Goal: Transaction & Acquisition: Download file/media

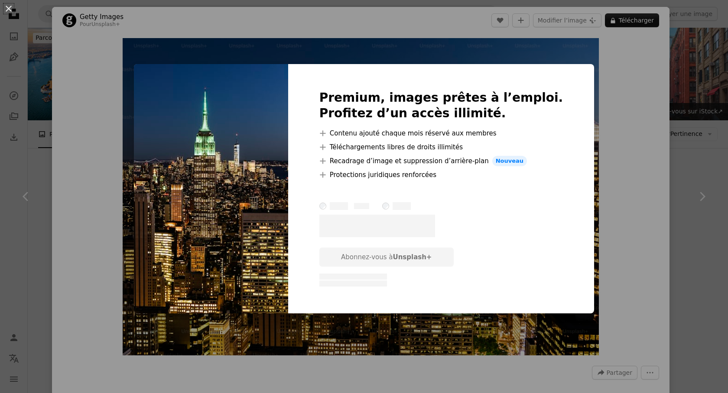
scroll to position [883, 0]
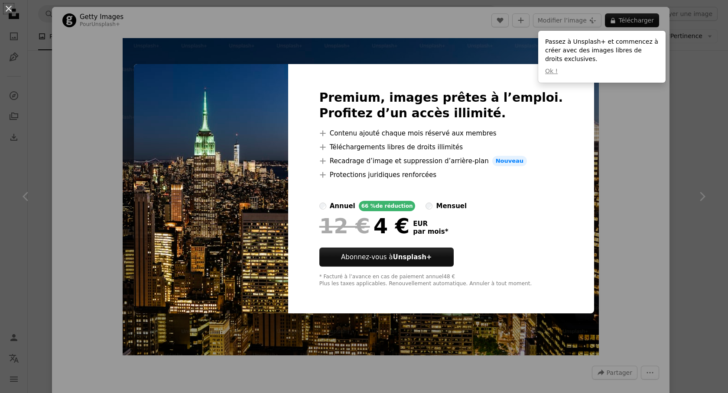
click at [487, 55] on div "An X shape Premium, images prêtes à l’emploi. Profitez d’un accès illimité. A p…" at bounding box center [364, 196] width 728 height 393
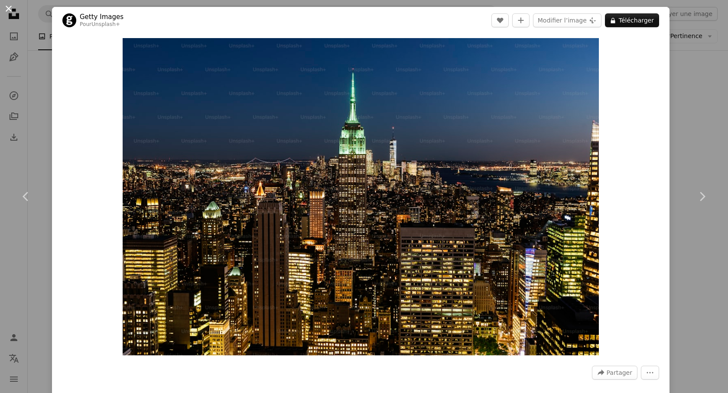
click at [11, 13] on button "An X shape" at bounding box center [8, 8] width 10 height 10
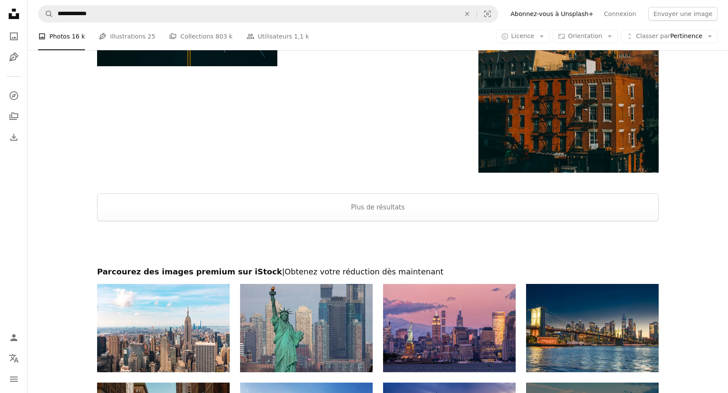
scroll to position [1470, 0]
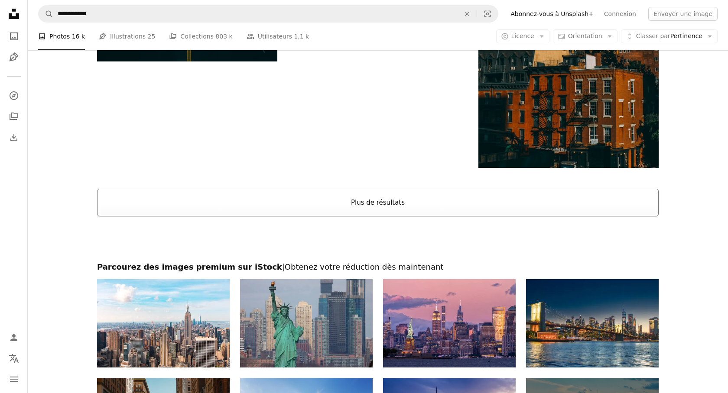
click at [363, 203] on button "Plus de résultats" at bounding box center [377, 203] width 561 height 28
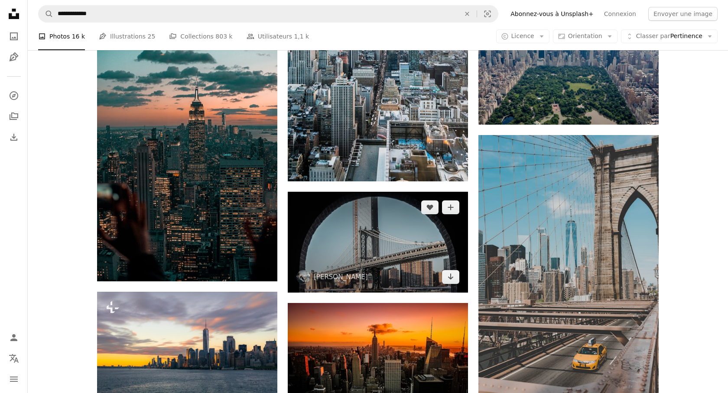
scroll to position [1911, 0]
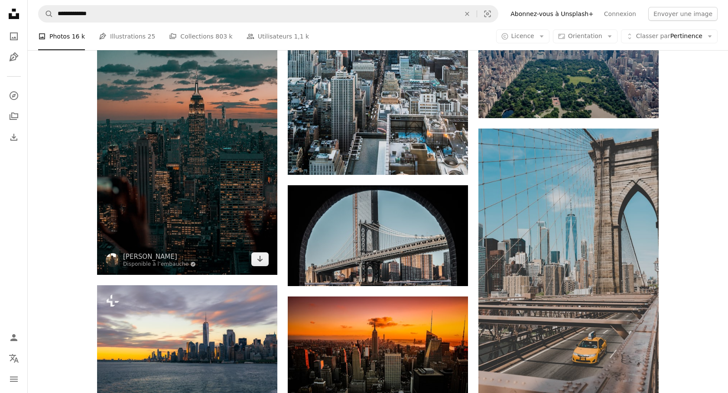
click at [242, 189] on img at bounding box center [187, 140] width 180 height 270
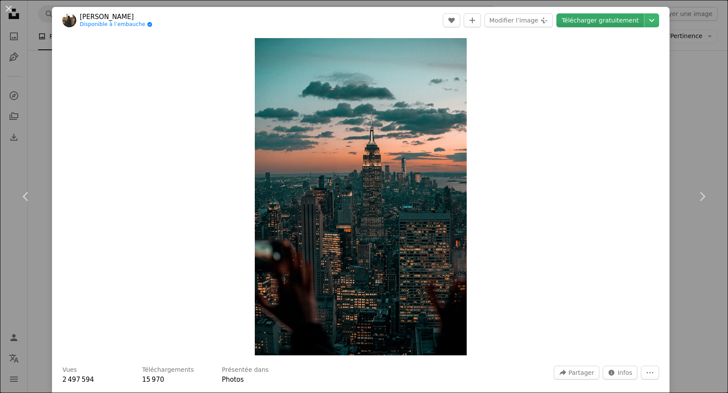
click at [611, 18] on link "Télécharger gratuitement" at bounding box center [599, 20] width 87 height 14
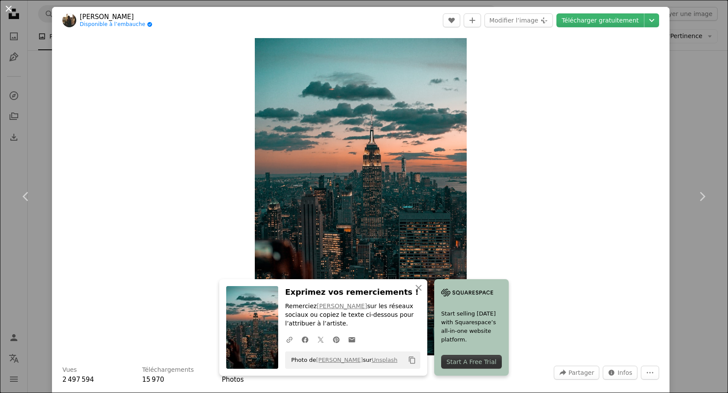
click at [9, 11] on button "An X shape" at bounding box center [8, 8] width 10 height 10
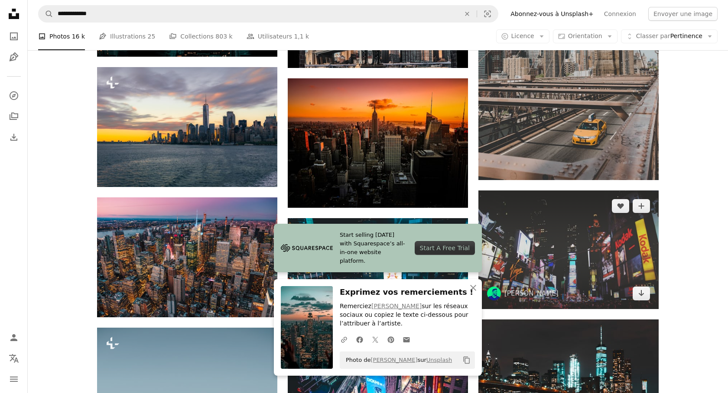
scroll to position [2183, 0]
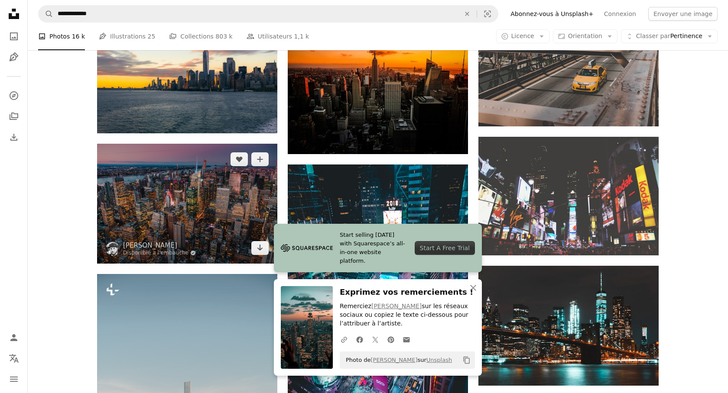
click at [198, 201] on img at bounding box center [187, 204] width 180 height 120
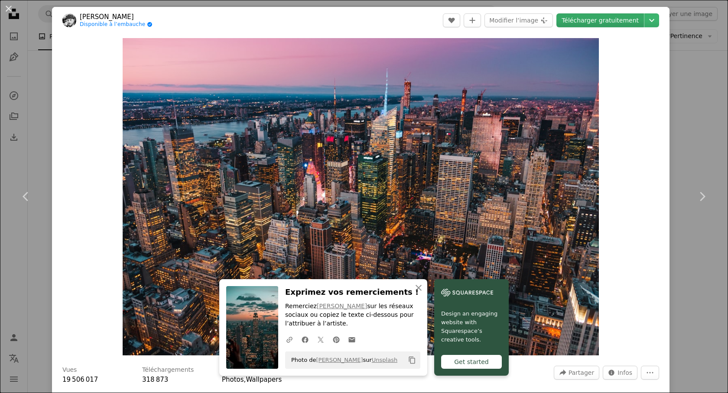
click at [611, 19] on link "Télécharger gratuitement" at bounding box center [599, 20] width 87 height 14
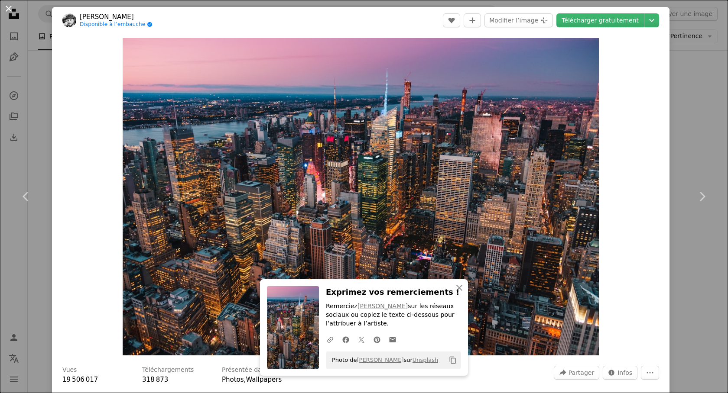
click at [8, 12] on button "An X shape" at bounding box center [8, 8] width 10 height 10
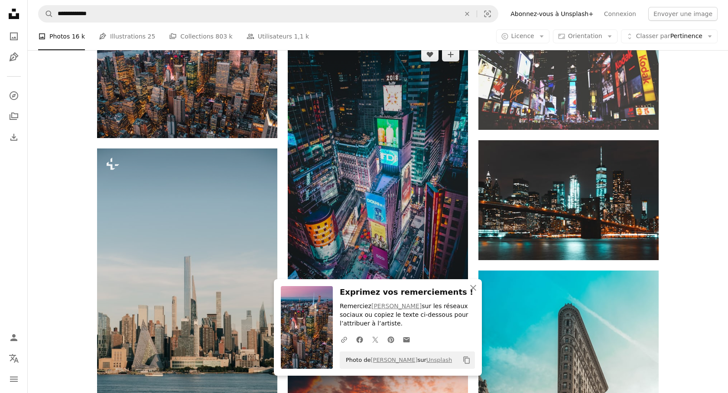
scroll to position [2311, 0]
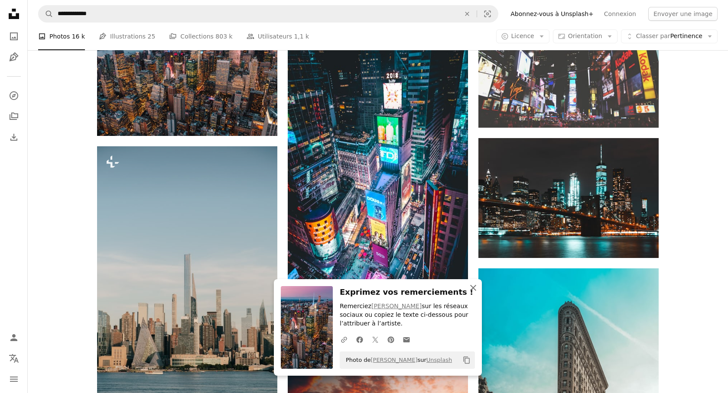
click at [477, 291] on icon "An X shape" at bounding box center [473, 288] width 10 height 10
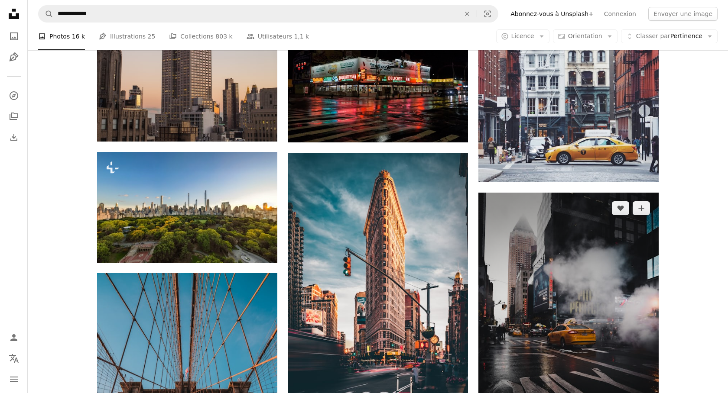
scroll to position [3734, 0]
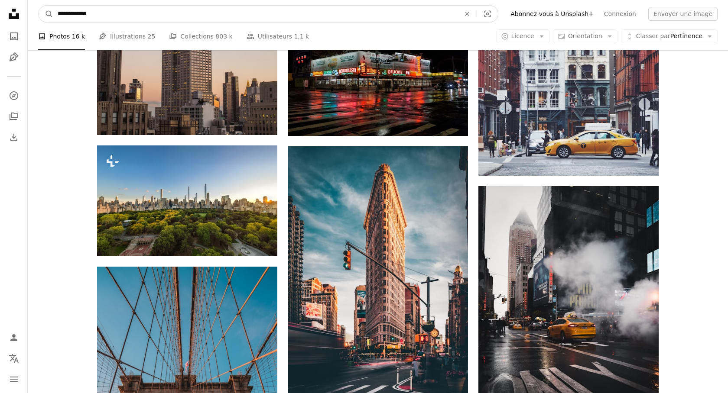
click at [228, 16] on input "**********" at bounding box center [255, 14] width 404 height 16
type input "**********"
click button "A magnifying glass" at bounding box center [46, 14] width 15 height 16
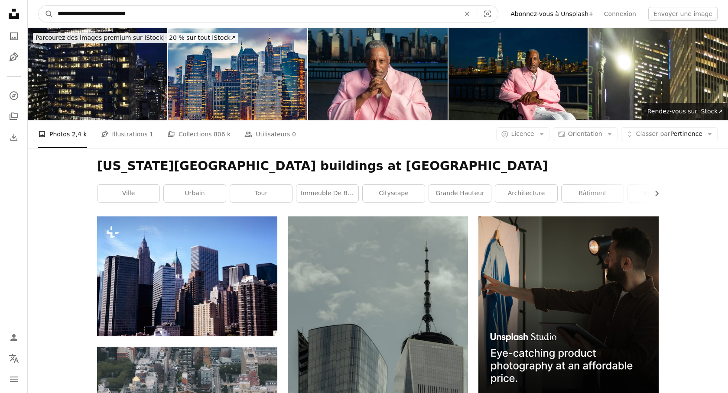
click at [197, 12] on input "**********" at bounding box center [255, 14] width 404 height 16
type input "**********"
click button "A magnifying glass" at bounding box center [46, 14] width 15 height 16
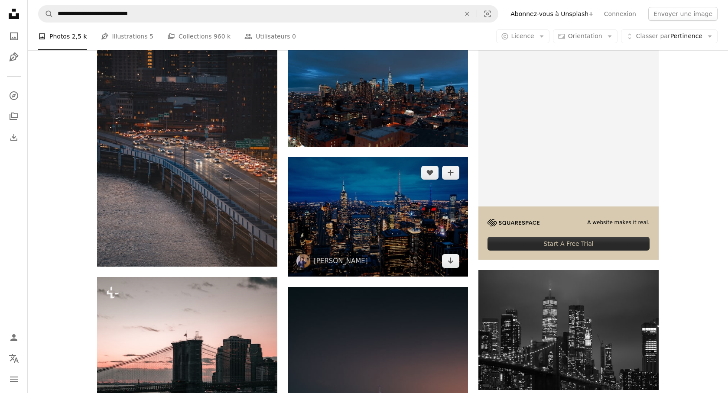
scroll to position [187, 0]
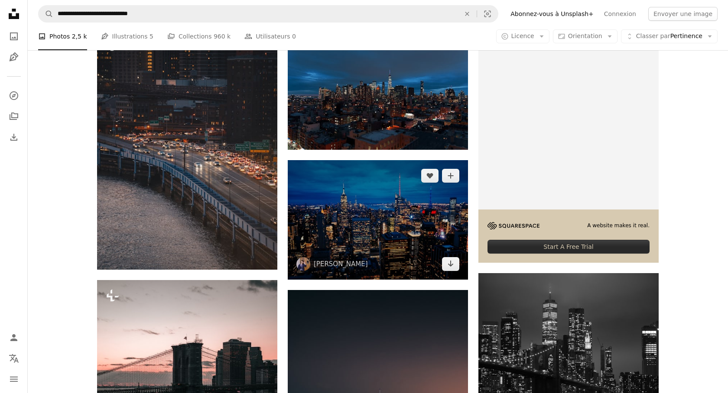
click at [380, 227] on img at bounding box center [378, 219] width 180 height 119
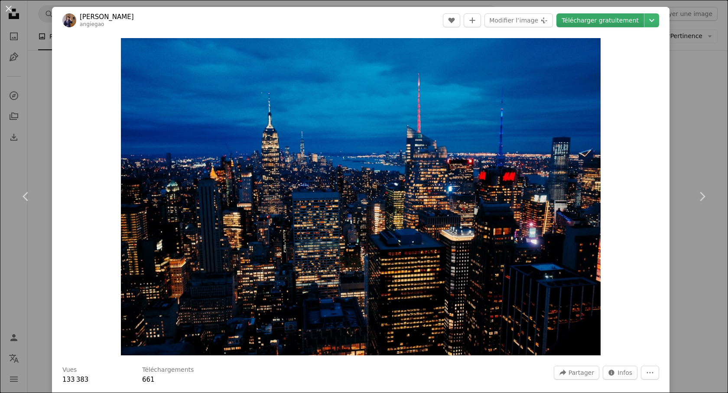
click at [605, 24] on link "Télécharger gratuitement" at bounding box center [599, 20] width 87 height 14
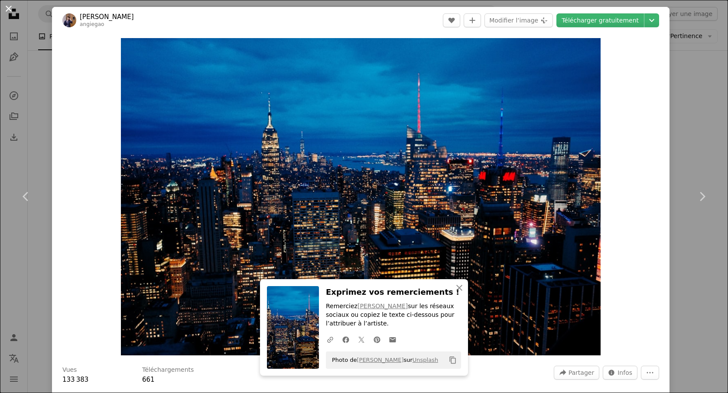
click at [7, 10] on button "An X shape" at bounding box center [8, 8] width 10 height 10
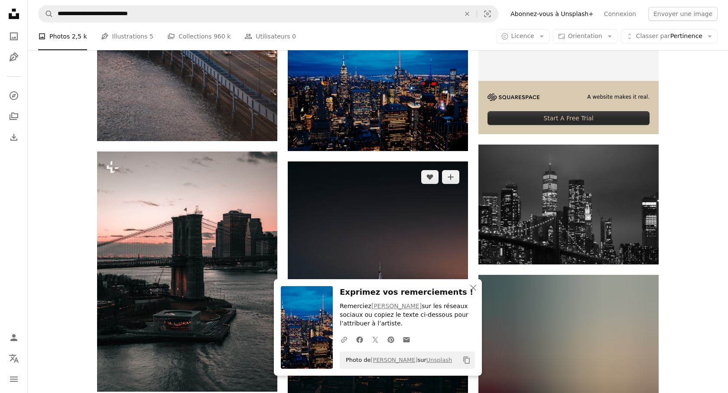
scroll to position [330, 0]
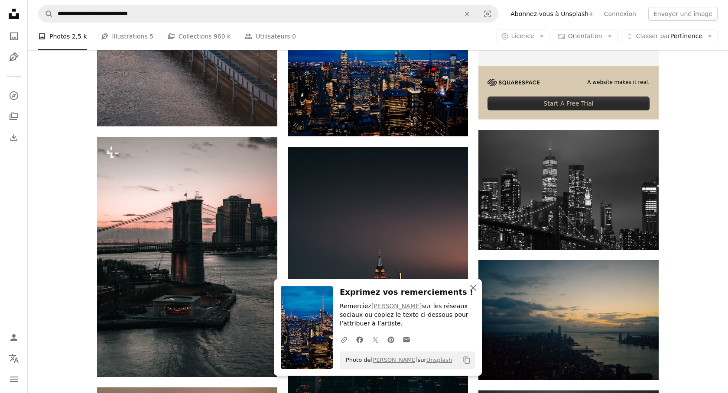
click at [473, 291] on icon "An X shape" at bounding box center [473, 288] width 10 height 10
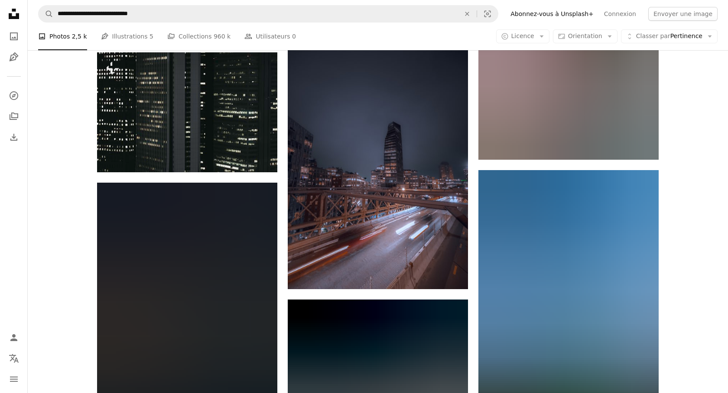
scroll to position [4041, 0]
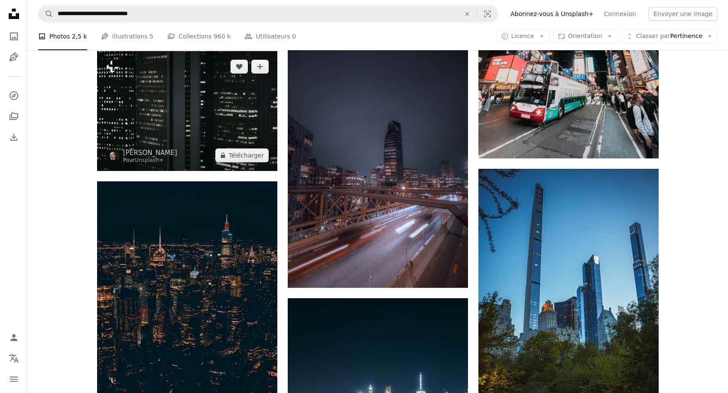
click at [210, 133] on img at bounding box center [187, 111] width 180 height 120
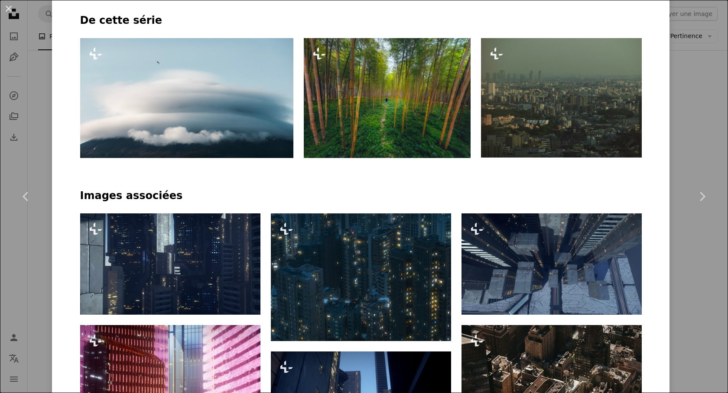
scroll to position [493, 0]
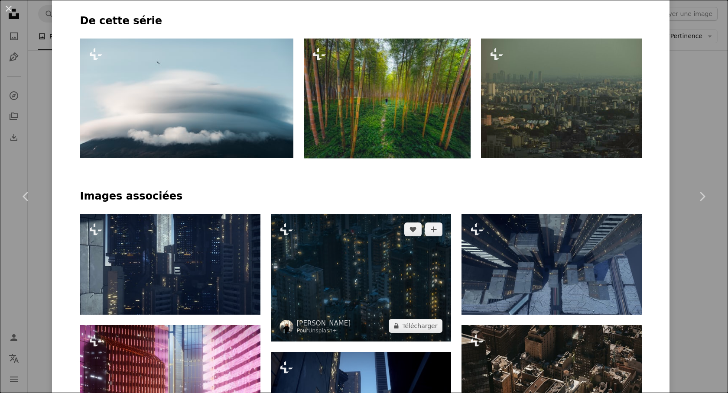
click at [398, 291] on img at bounding box center [361, 278] width 180 height 128
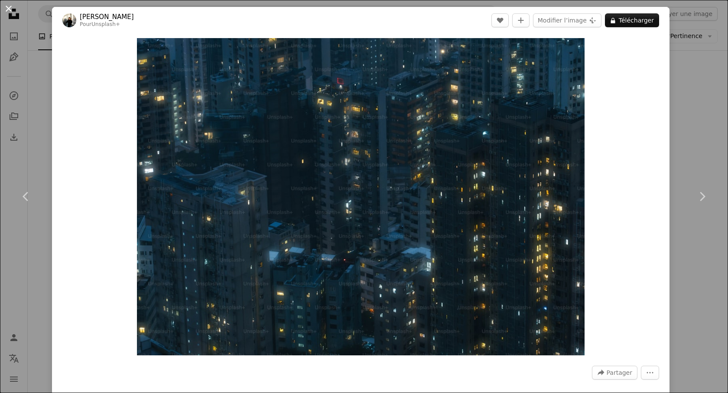
click at [5, 8] on button "An X shape" at bounding box center [8, 8] width 10 height 10
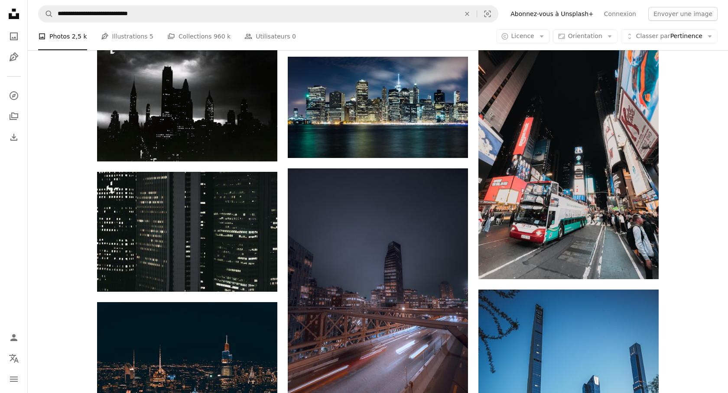
scroll to position [3908, 0]
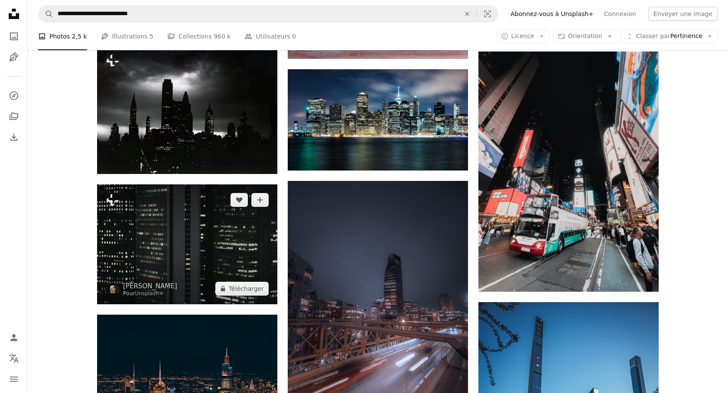
click at [208, 244] on img at bounding box center [187, 244] width 180 height 120
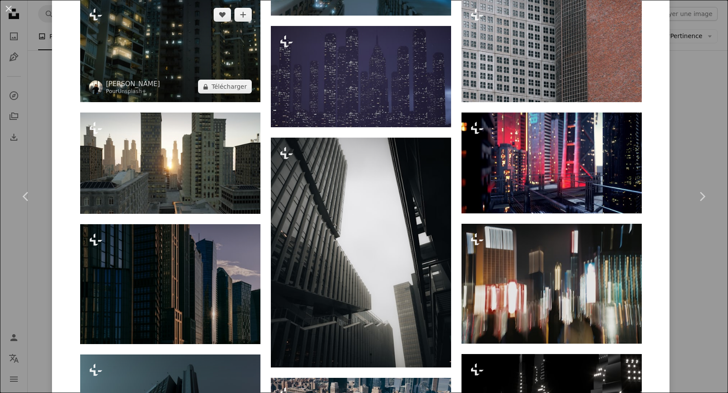
scroll to position [1064, 0]
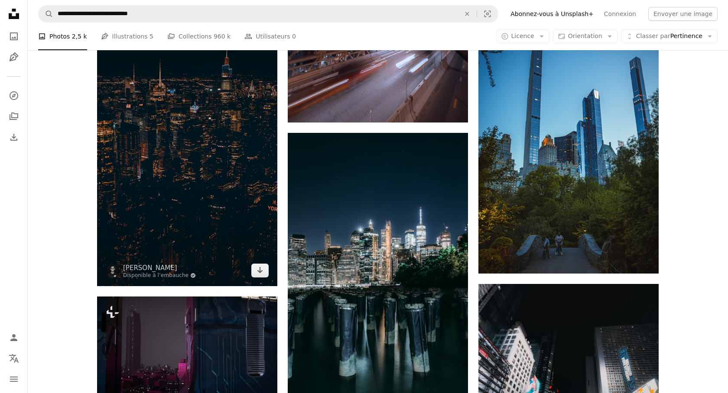
scroll to position [4206, 0]
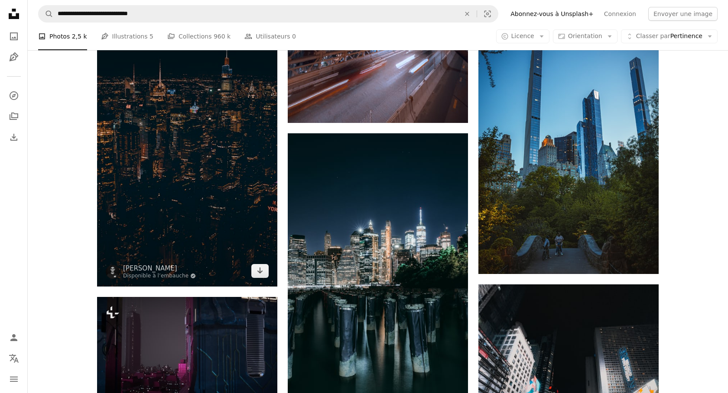
click at [214, 180] on img at bounding box center [187, 151] width 180 height 270
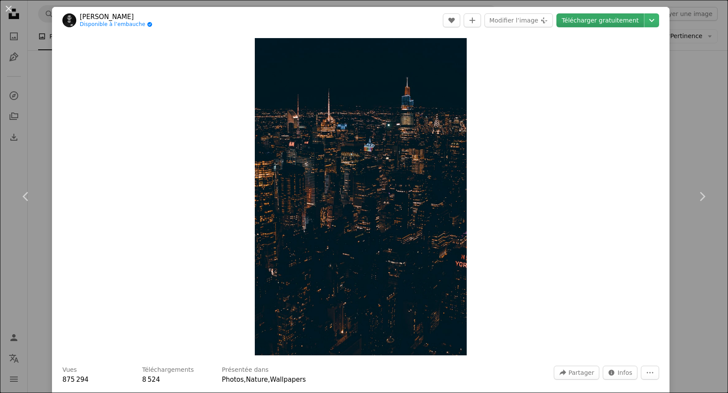
click at [596, 20] on link "Télécharger gratuitement" at bounding box center [599, 20] width 87 height 14
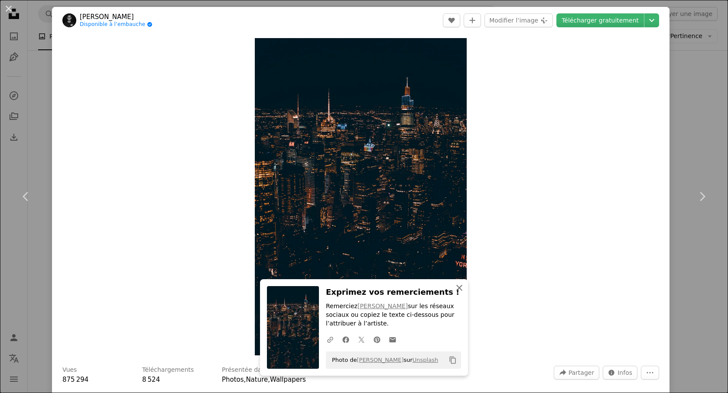
click at [460, 288] on icon "button" at bounding box center [459, 288] width 6 height 6
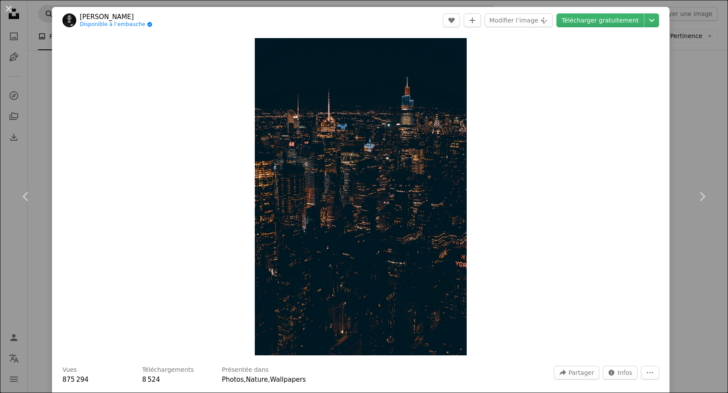
drag, startPoint x: 10, startPoint y: 8, endPoint x: 47, endPoint y: 17, distance: 38.3
click at [10, 8] on button "An X shape" at bounding box center [8, 8] width 10 height 10
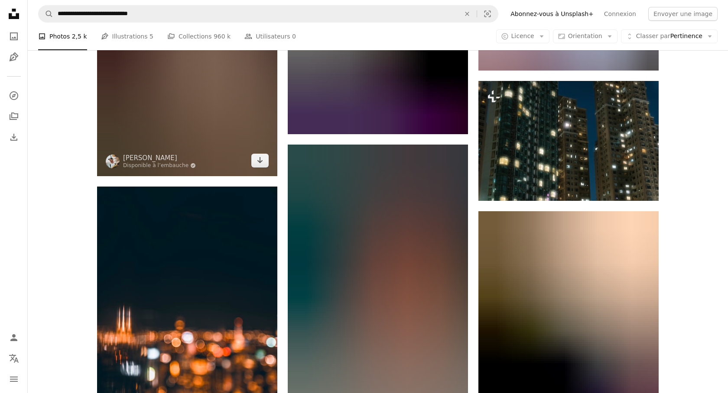
scroll to position [8055, 0]
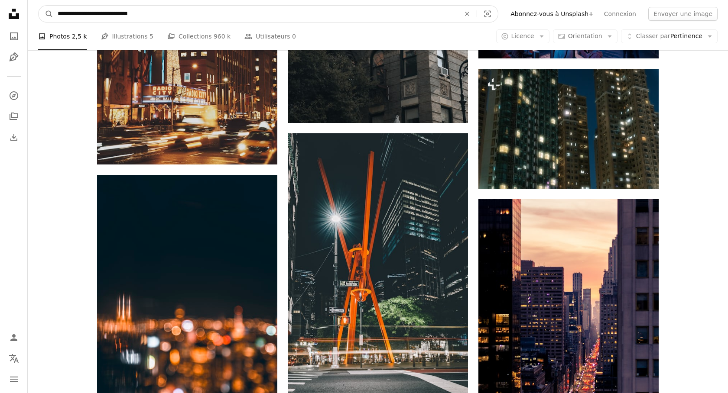
drag, startPoint x: 97, startPoint y: 10, endPoint x: 42, endPoint y: 10, distance: 55.0
click at [53, 10] on input "**********" at bounding box center [255, 14] width 404 height 16
type input "**********"
click button "A magnifying glass" at bounding box center [46, 14] width 15 height 16
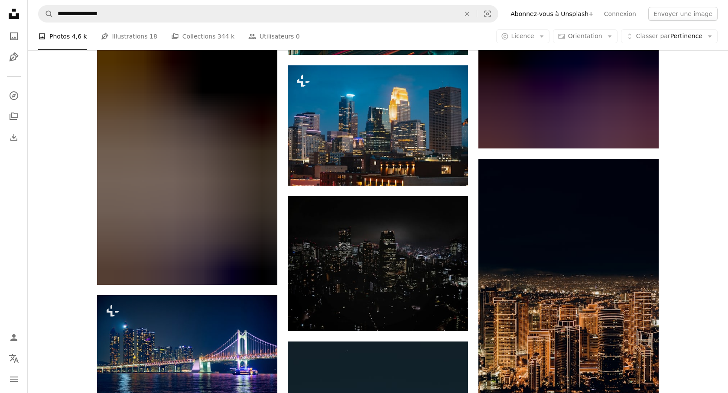
scroll to position [431, 0]
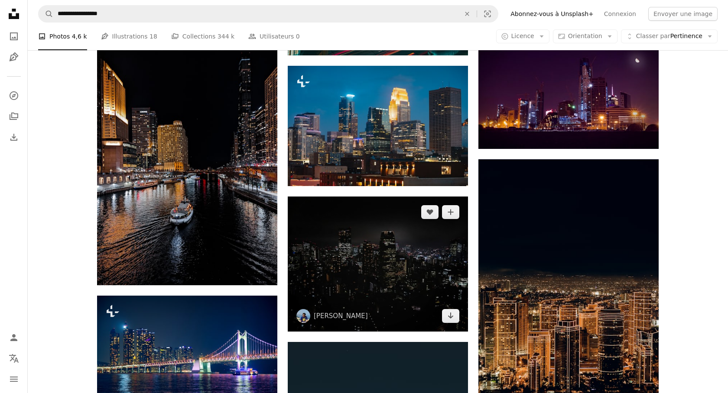
click at [385, 278] on img at bounding box center [378, 264] width 180 height 135
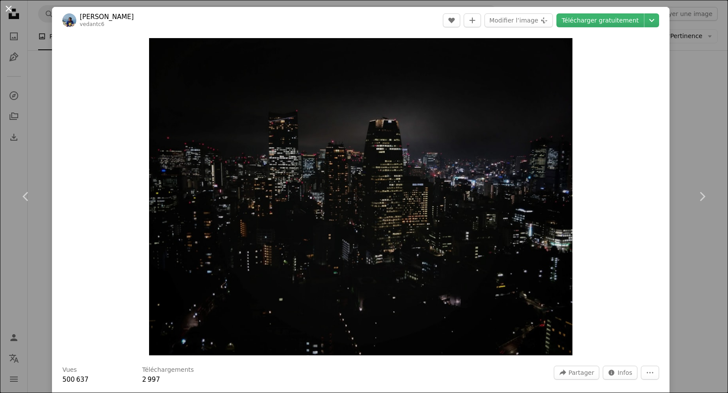
click at [3, 3] on button "An X shape" at bounding box center [8, 8] width 10 height 10
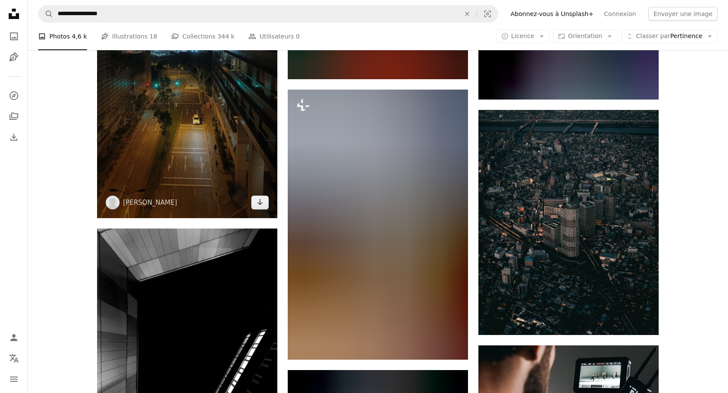
scroll to position [2639, 0]
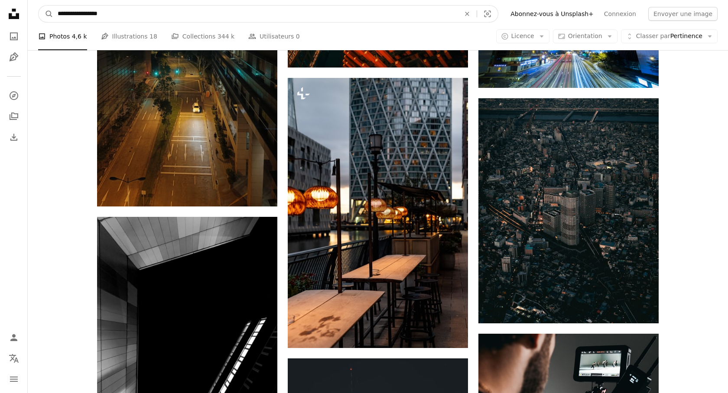
click at [124, 13] on input "**********" at bounding box center [255, 14] width 404 height 16
type input "**********"
click button "A magnifying glass" at bounding box center [46, 14] width 15 height 16
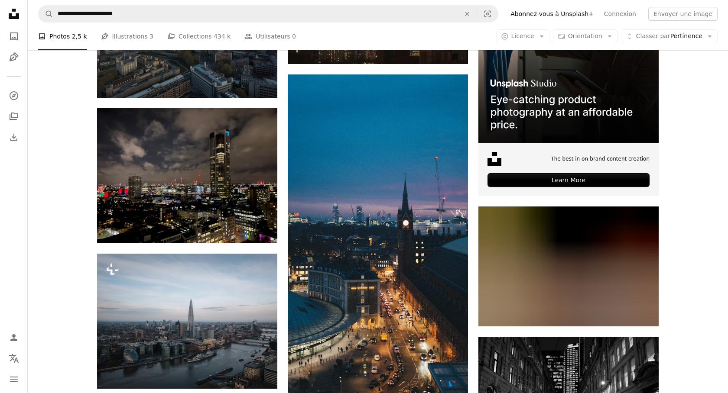
scroll to position [253, 0]
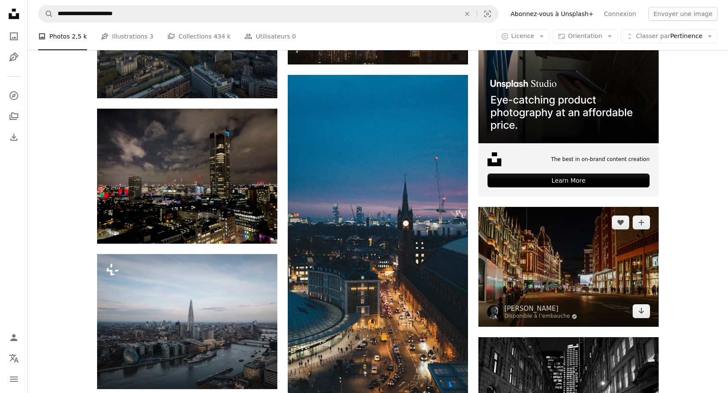
click at [574, 262] on img at bounding box center [568, 267] width 180 height 120
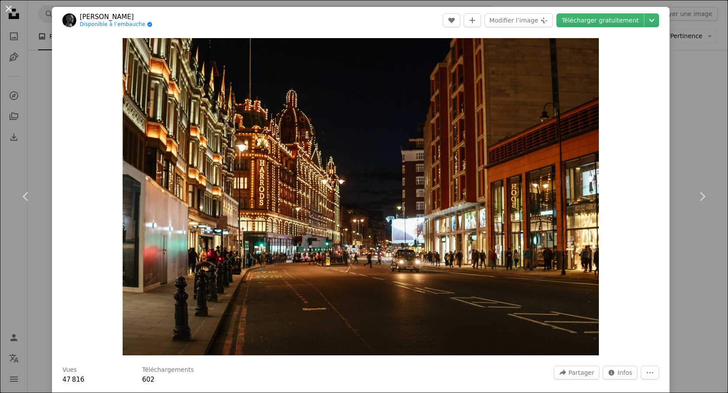
click at [11, 10] on button "An X shape" at bounding box center [8, 8] width 10 height 10
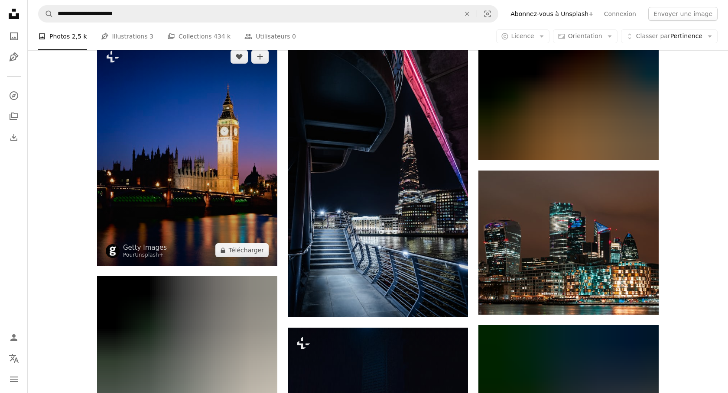
scroll to position [4314, 0]
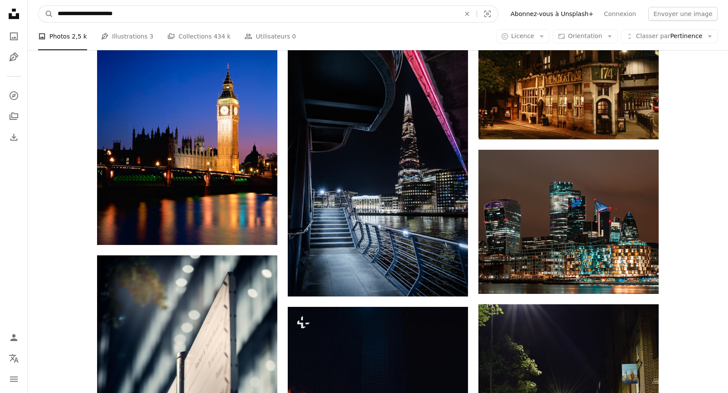
drag, startPoint x: 107, startPoint y: 16, endPoint x: 9, endPoint y: 23, distance: 98.2
click at [53, 22] on input "**********" at bounding box center [255, 14] width 404 height 16
click at [85, 8] on input "**********" at bounding box center [255, 14] width 404 height 16
drag, startPoint x: 108, startPoint y: 13, endPoint x: 46, endPoint y: 13, distance: 61.5
click at [53, 13] on input "**********" at bounding box center [255, 14] width 404 height 16
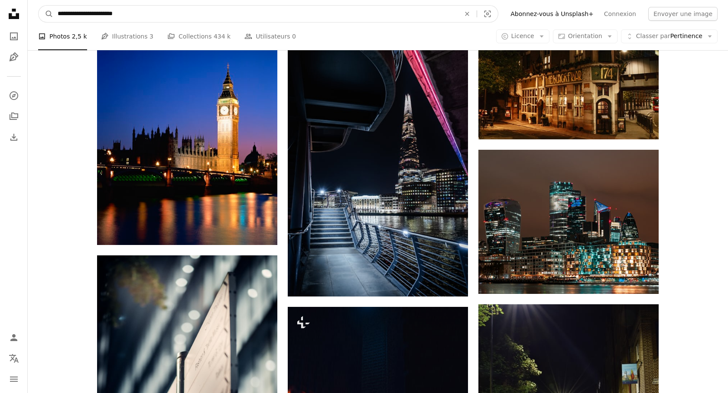
type input "******"
click button "A magnifying glass" at bounding box center [46, 14] width 15 height 16
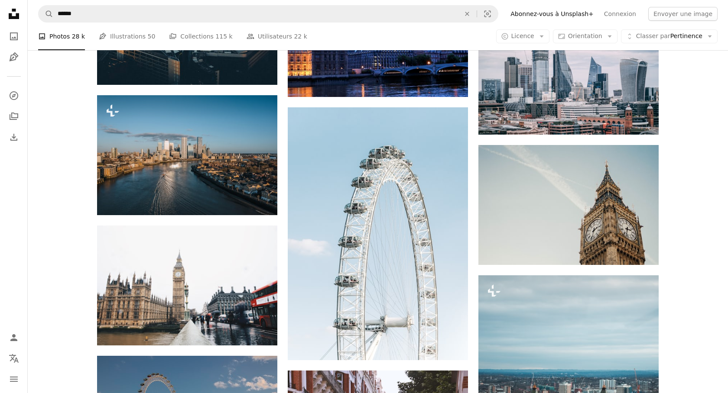
scroll to position [3459, 0]
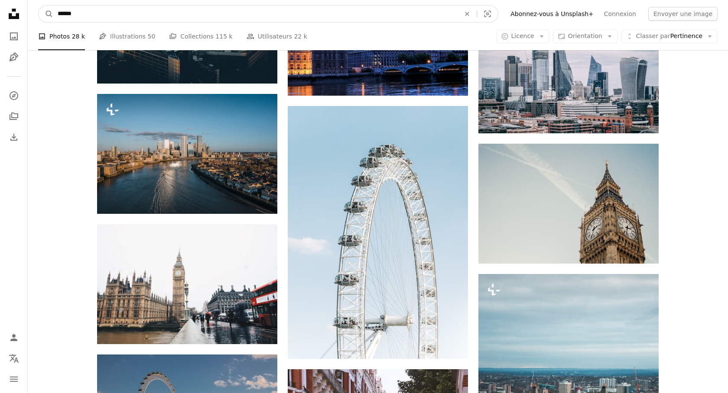
click at [257, 14] on input "******" at bounding box center [255, 14] width 404 height 16
type input "**********"
click at [39, 6] on button "A magnifying glass" at bounding box center [46, 14] width 15 height 16
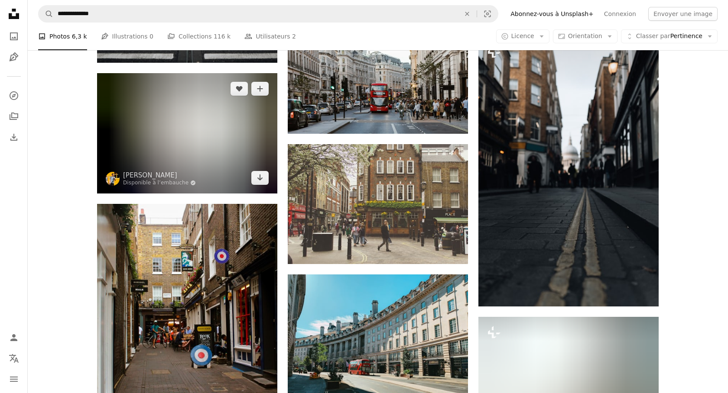
scroll to position [424, 0]
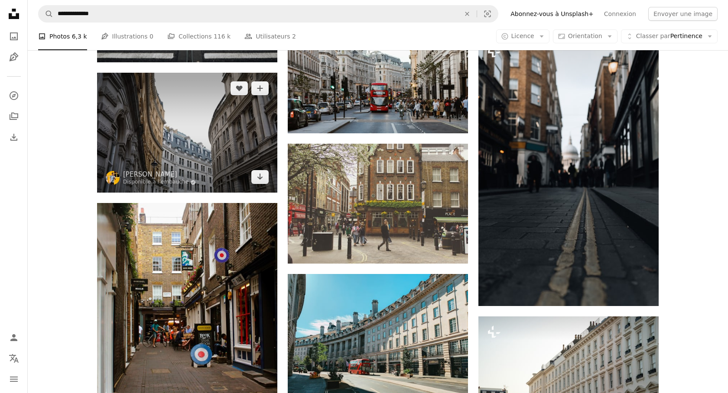
click at [238, 123] on img at bounding box center [187, 133] width 180 height 120
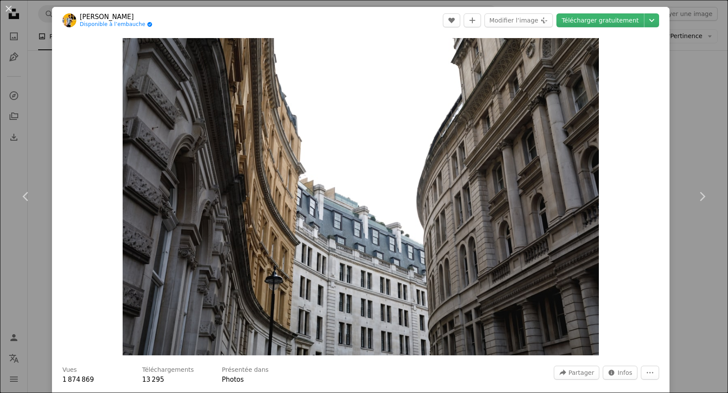
click at [596, 28] on header "[PERSON_NAME] Disponible à l’embauche A checkmark inside of a circle A heart A …" at bounding box center [360, 20] width 617 height 27
click at [601, 22] on link "Télécharger gratuitement" at bounding box center [599, 20] width 87 height 14
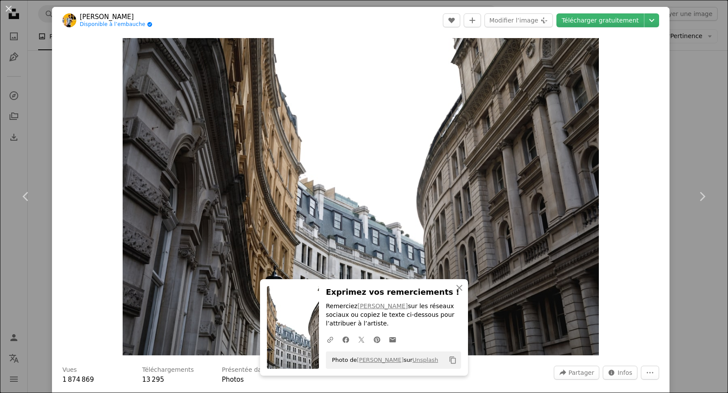
click at [9, 8] on button "An X shape" at bounding box center [8, 8] width 10 height 10
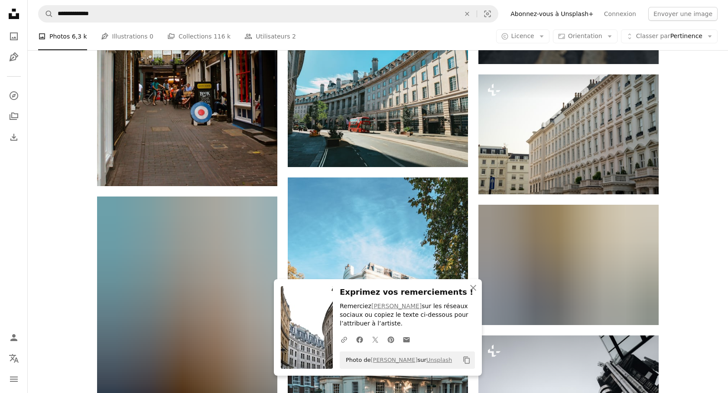
scroll to position [656, 0]
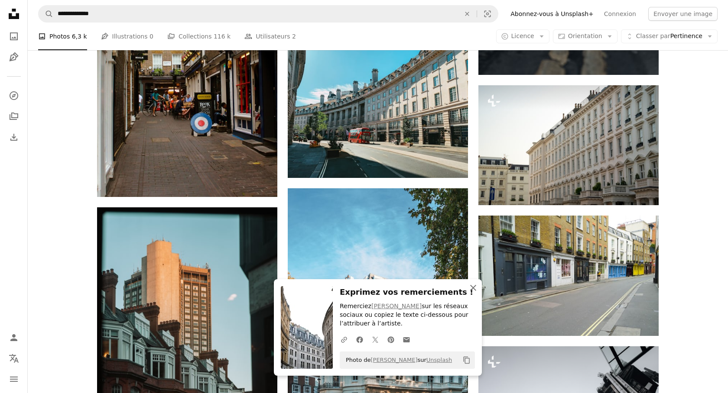
click at [472, 285] on icon "An X shape" at bounding box center [473, 288] width 10 height 10
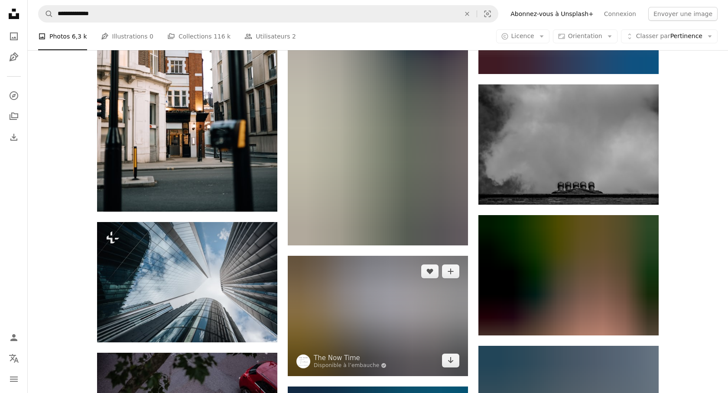
scroll to position [2510, 0]
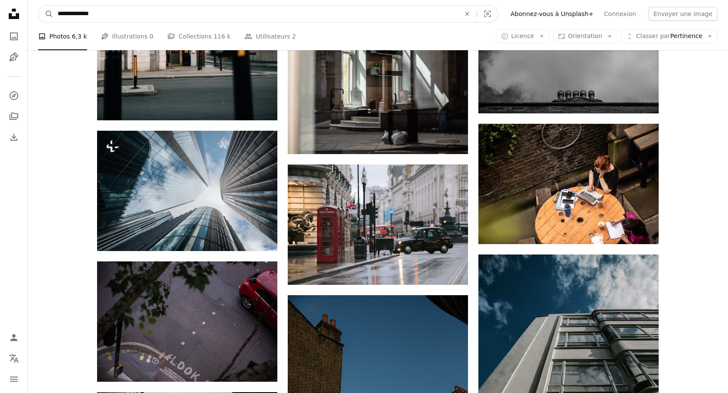
click at [89, 14] on input "**********" at bounding box center [255, 14] width 404 height 16
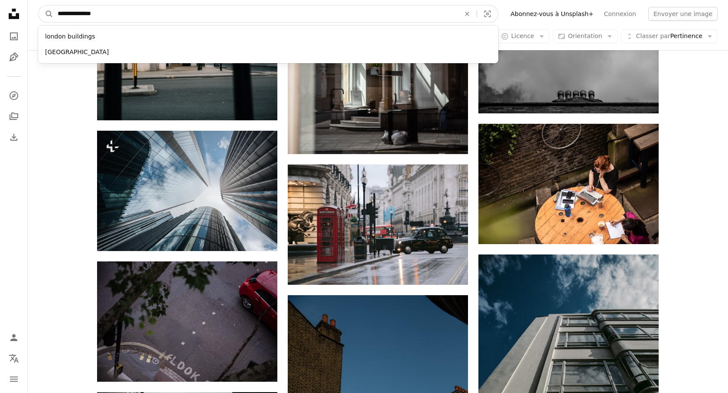
type input "**********"
click button "A magnifying glass" at bounding box center [46, 14] width 15 height 16
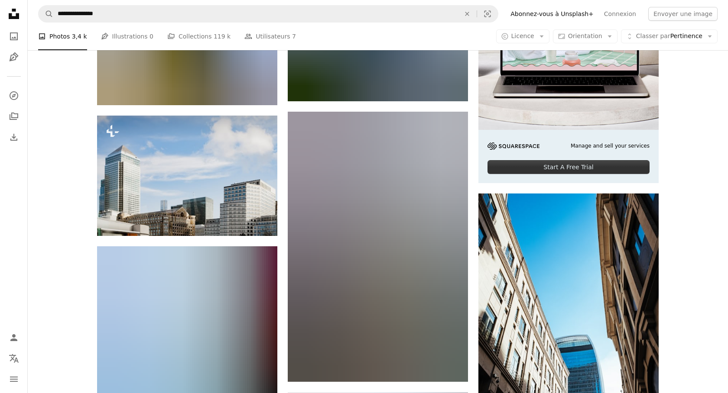
scroll to position [3888, 0]
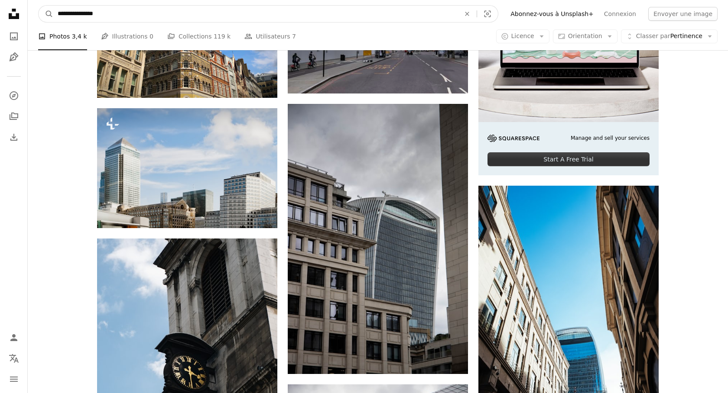
click at [124, 12] on input "**********" at bounding box center [255, 14] width 404 height 16
drag, startPoint x: 136, startPoint y: 16, endPoint x: 49, endPoint y: 15, distance: 86.6
click at [53, 15] on input "**********" at bounding box center [255, 14] width 404 height 16
type input "**********"
click at [39, 6] on button "A magnifying glass" at bounding box center [46, 14] width 15 height 16
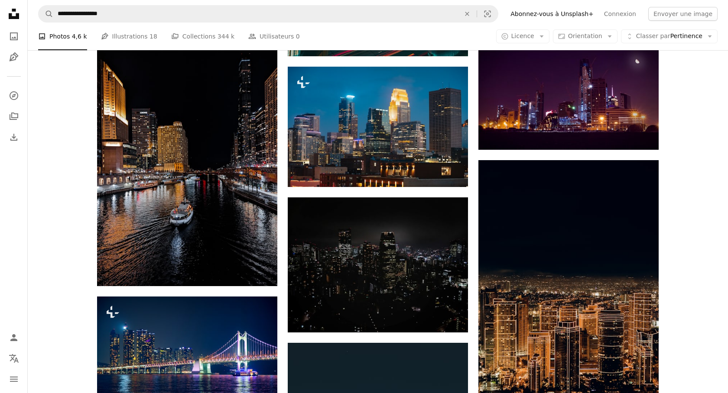
scroll to position [433, 0]
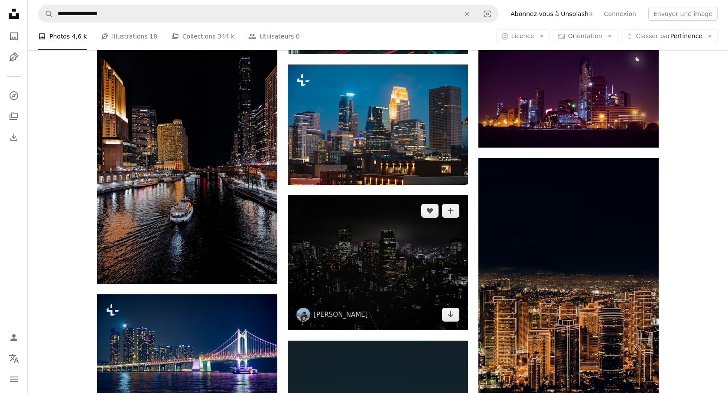
click at [425, 265] on img at bounding box center [378, 262] width 180 height 135
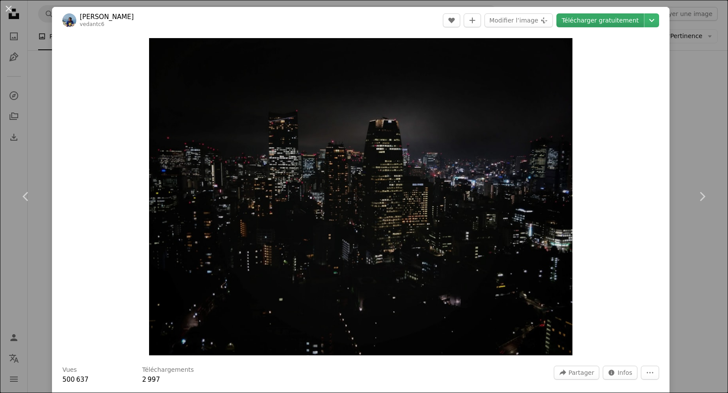
click at [611, 18] on link "Télécharger gratuitement" at bounding box center [599, 20] width 87 height 14
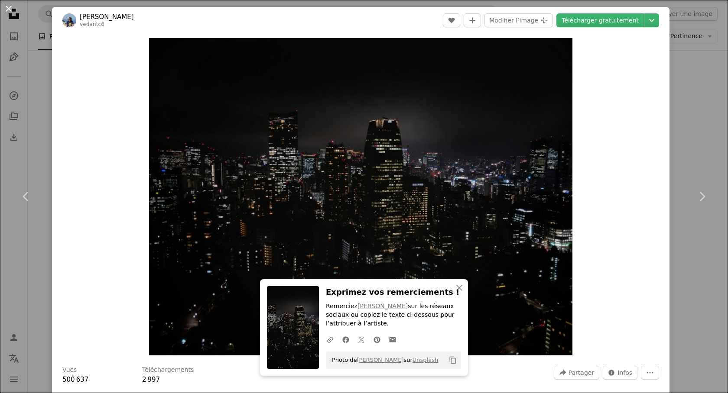
click at [10, 10] on button "An X shape" at bounding box center [8, 8] width 10 height 10
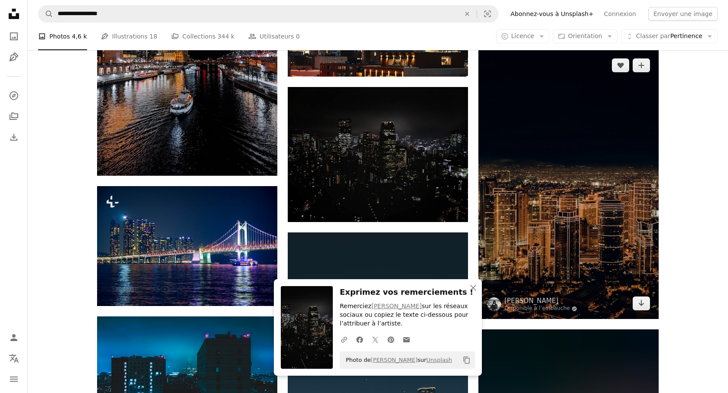
scroll to position [544, 0]
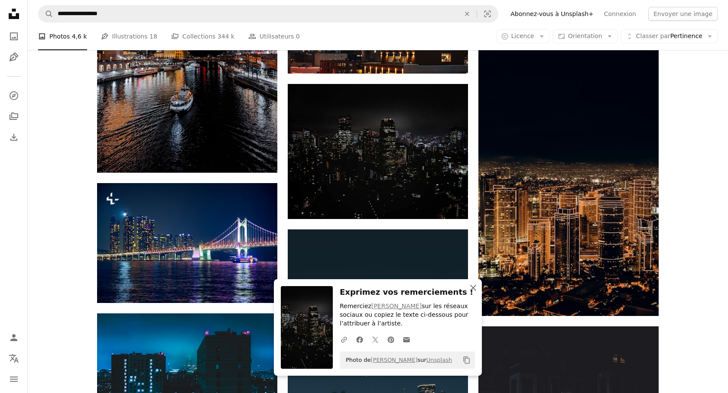
click at [471, 286] on icon "An X shape" at bounding box center [473, 288] width 10 height 10
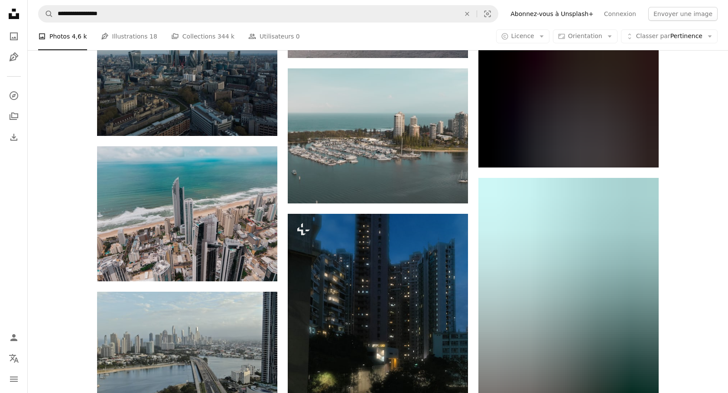
scroll to position [5908, 0]
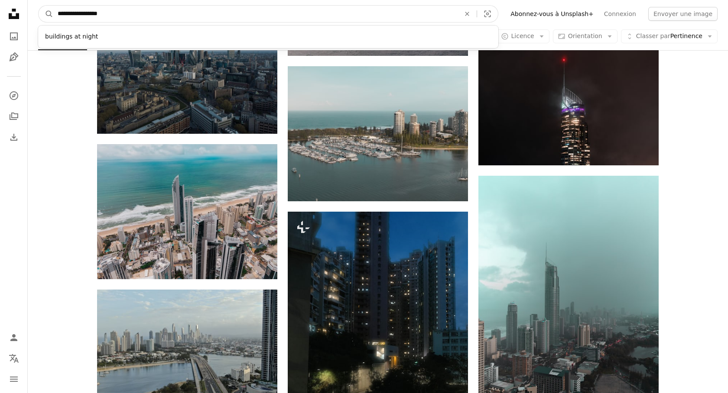
drag, startPoint x: 137, startPoint y: 12, endPoint x: 45, endPoint y: 12, distance: 92.2
click at [53, 12] on input "**********" at bounding box center [255, 14] width 404 height 16
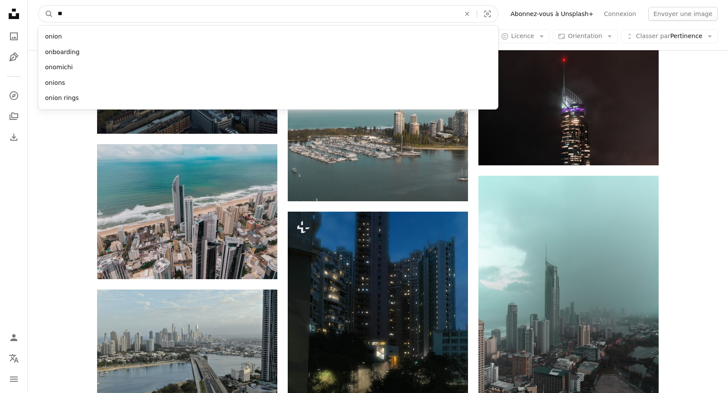
type input "*"
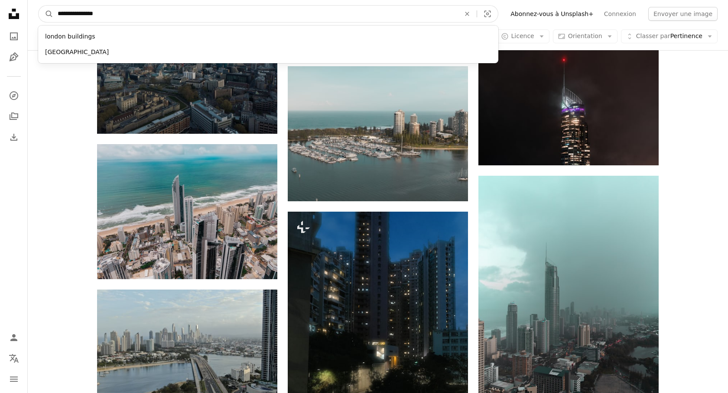
type input "**********"
click at [39, 6] on button "A magnifying glass" at bounding box center [46, 14] width 15 height 16
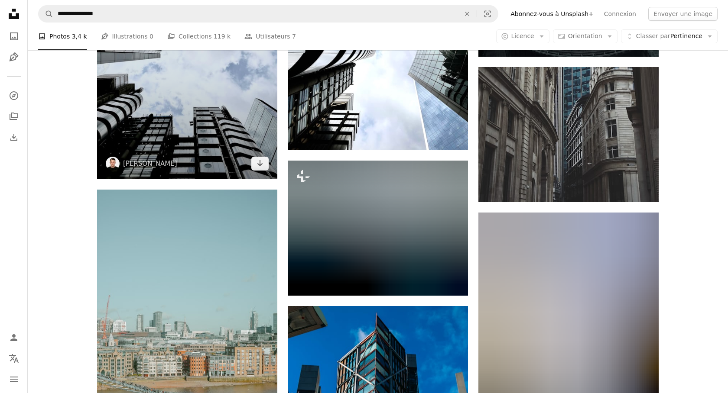
scroll to position [669, 0]
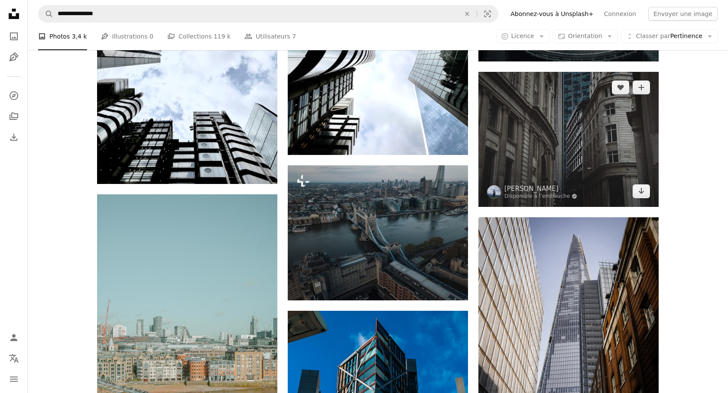
click at [514, 169] on img at bounding box center [568, 139] width 180 height 135
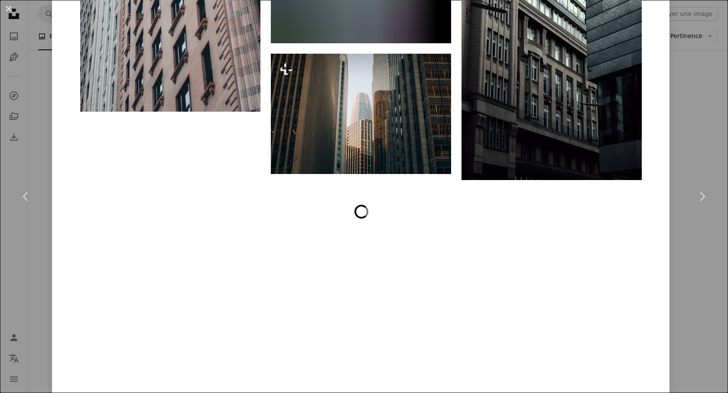
scroll to position [2045, 0]
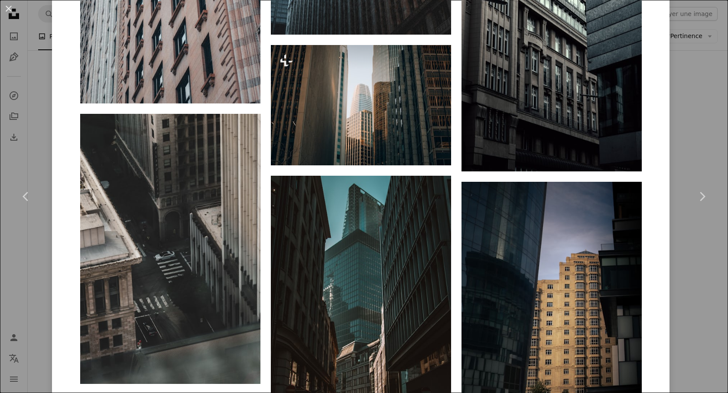
click at [712, 265] on div "An X shape Chevron left Chevron right Sebastian Disponible à l’embauche A check…" at bounding box center [364, 196] width 728 height 393
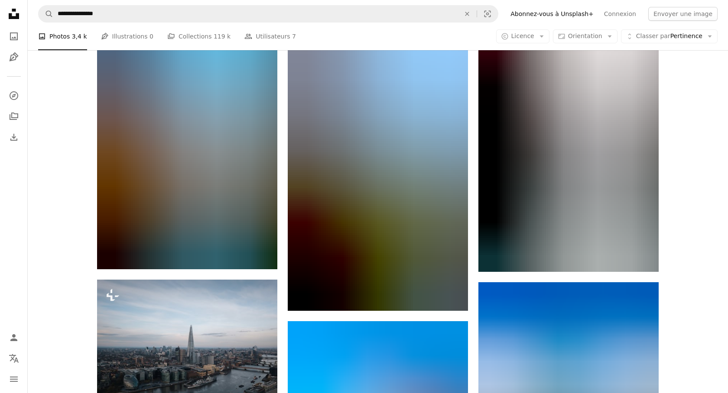
scroll to position [2573, 0]
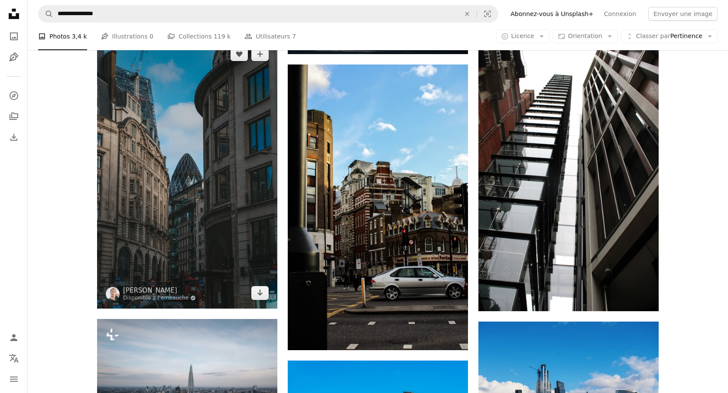
click at [208, 176] on img at bounding box center [187, 174] width 180 height 270
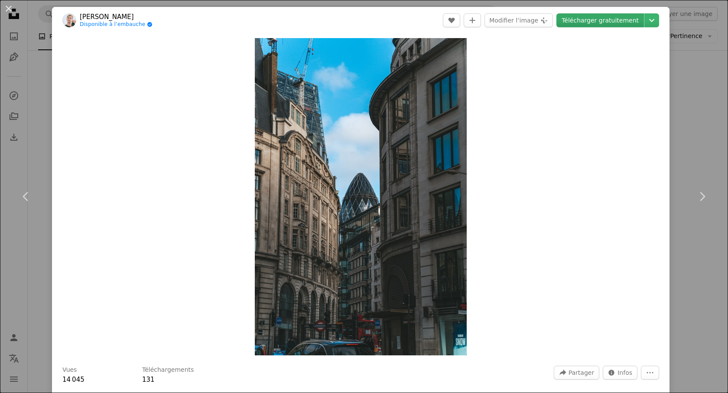
click at [614, 20] on link "Télécharger gratuitement" at bounding box center [599, 20] width 87 height 14
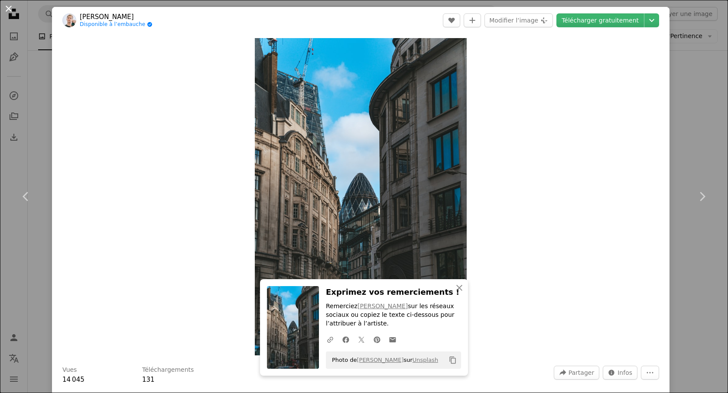
click at [6, 12] on button "An X shape" at bounding box center [8, 8] width 10 height 10
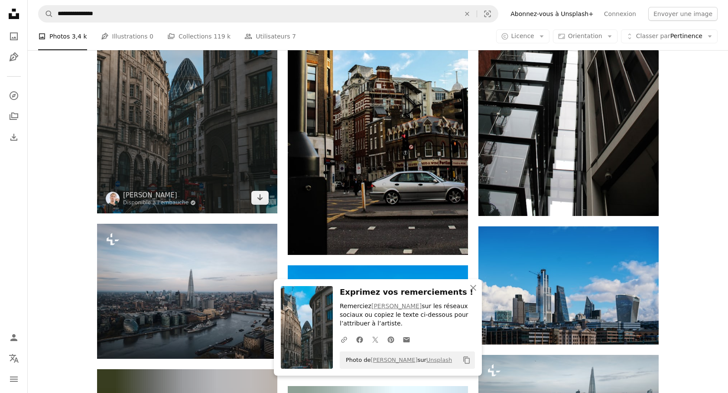
scroll to position [2747, 0]
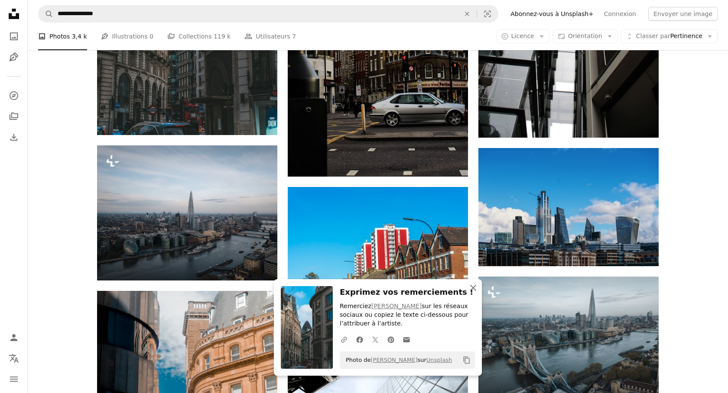
click at [473, 290] on icon "An X shape" at bounding box center [473, 288] width 10 height 10
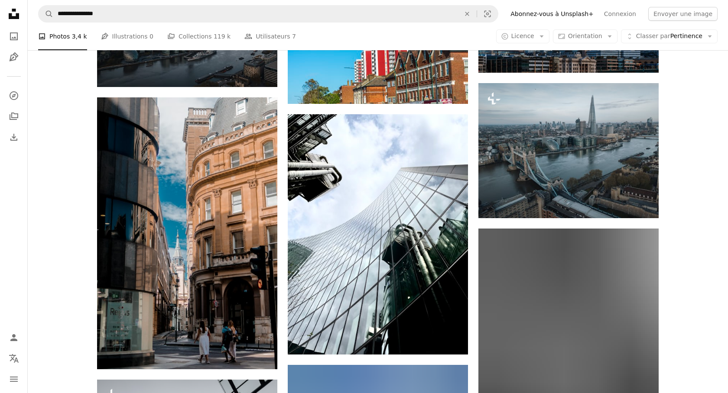
scroll to position [2942, 0]
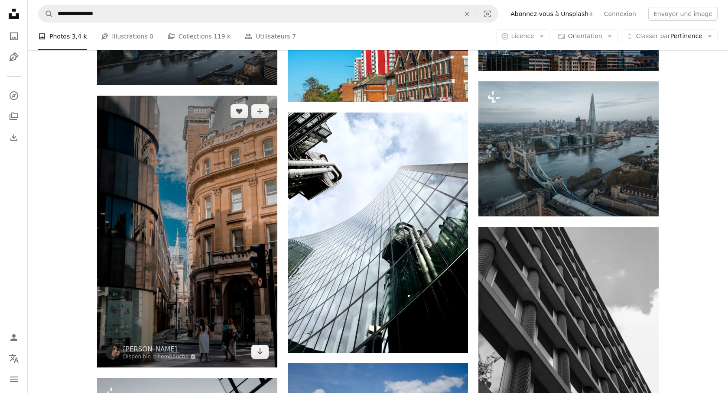
click at [249, 197] on img at bounding box center [187, 232] width 180 height 272
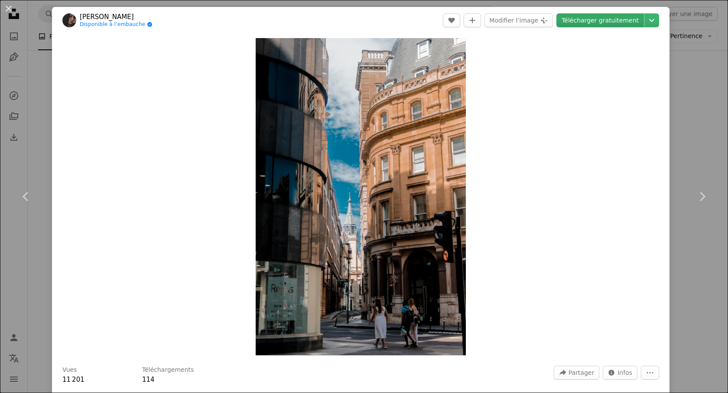
click at [622, 22] on link "Télécharger gratuitement" at bounding box center [599, 20] width 87 height 14
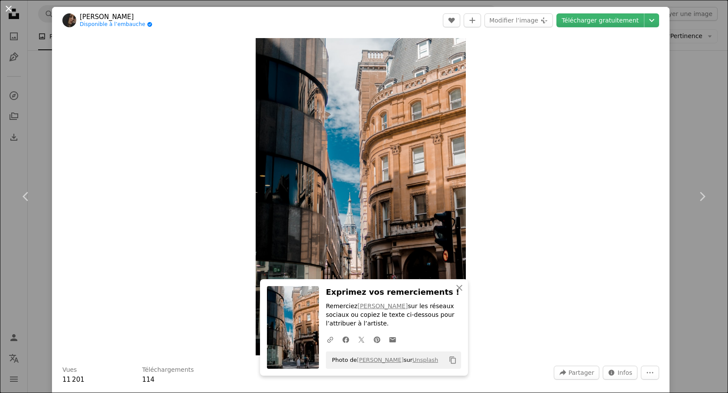
click at [7, 9] on button "An X shape" at bounding box center [8, 8] width 10 height 10
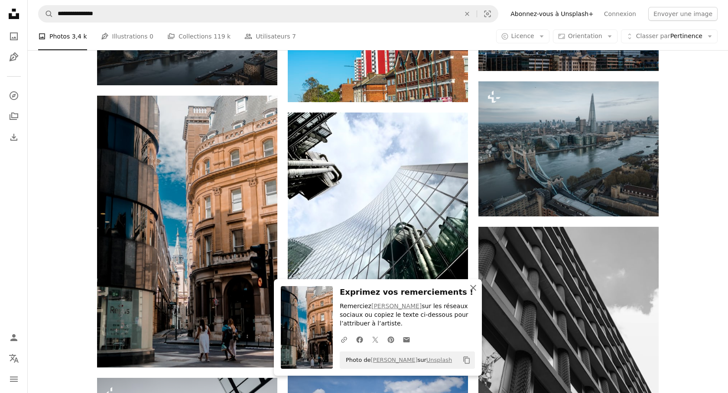
click at [475, 286] on icon "button" at bounding box center [473, 288] width 6 height 6
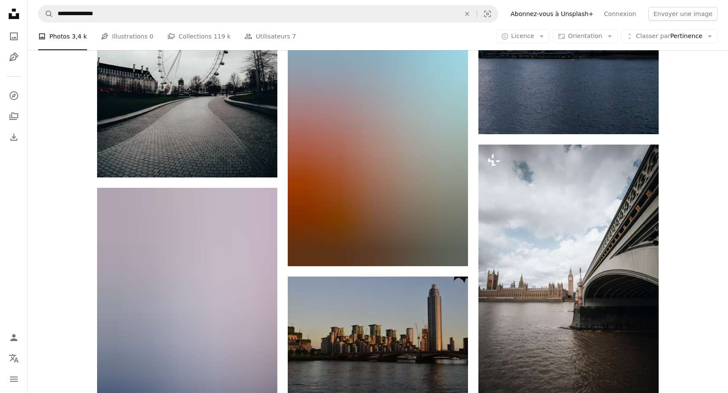
scroll to position [5968, 0]
